Goal: Information Seeking & Learning: Check status

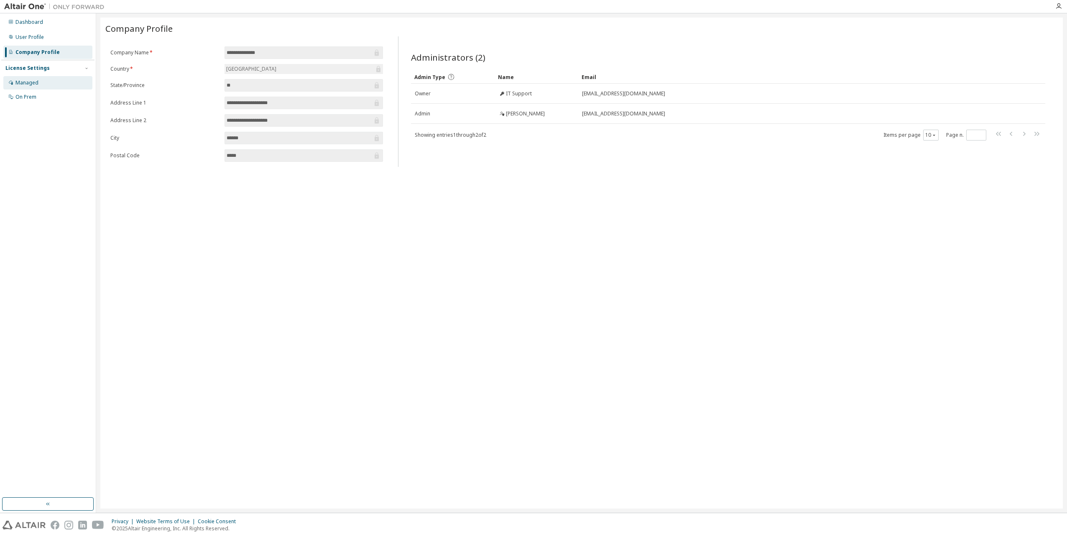
click at [42, 86] on div "Managed" at bounding box center [47, 82] width 89 height 13
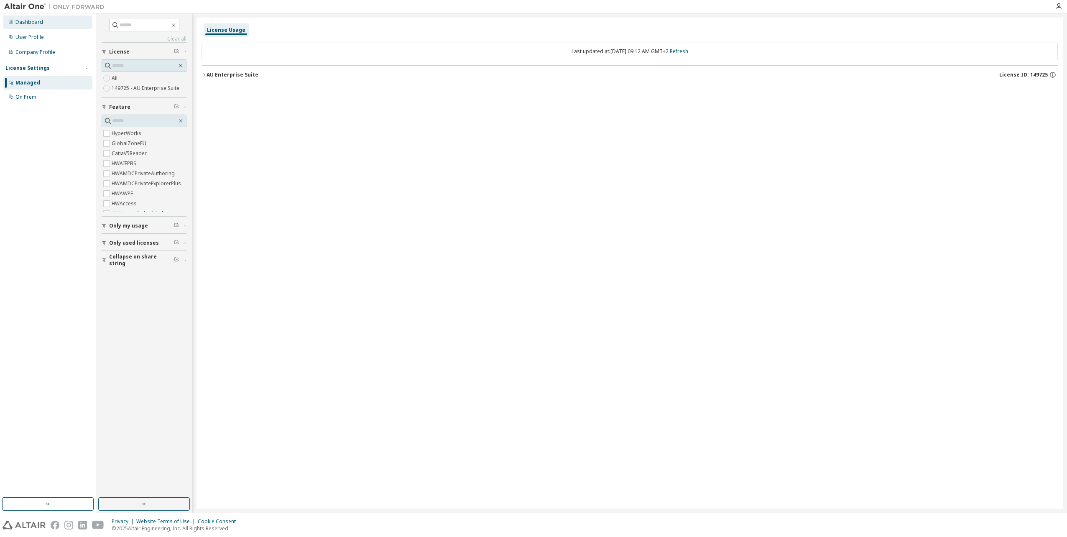
click at [44, 28] on div "Dashboard" at bounding box center [47, 21] width 89 height 13
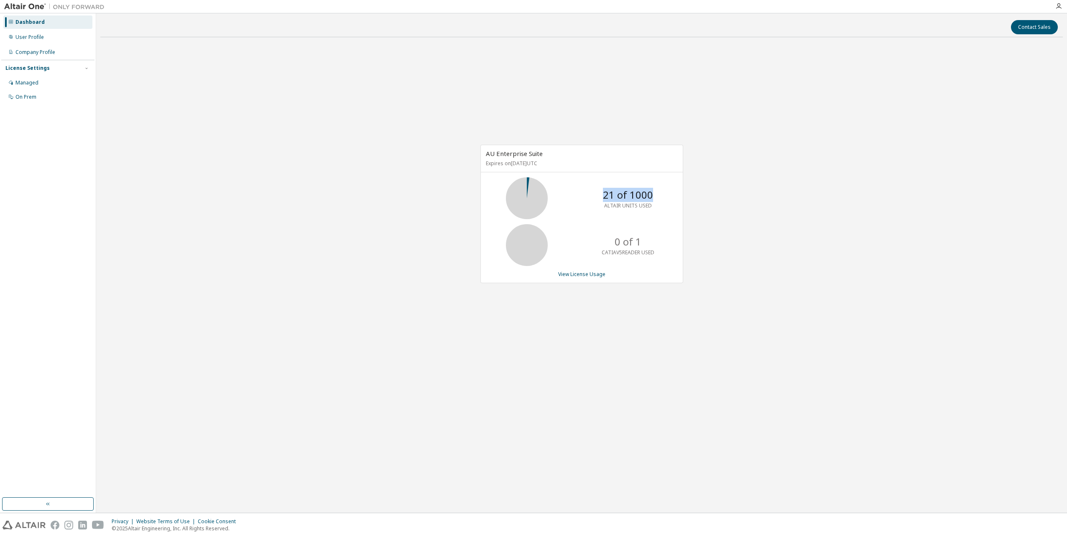
drag, startPoint x: 604, startPoint y: 194, endPoint x: 655, endPoint y: 199, distance: 51.2
click at [655, 199] on div "21 of 1000 ALTAIR UNITS USED" at bounding box center [627, 198] width 67 height 42
click at [637, 204] on p "ALTAIR UNITS USED" at bounding box center [628, 205] width 48 height 7
click at [626, 257] on div "0 of 1 CATIAV5READER USED" at bounding box center [627, 245] width 67 height 42
click at [593, 367] on div "AU Enterprise Suite Expires on [DATE] UTC 21 of 1000 ALTAIR UNITS USED 0 of 1 C…" at bounding box center [581, 218] width 962 height 349
